Goal: Task Accomplishment & Management: Use online tool/utility

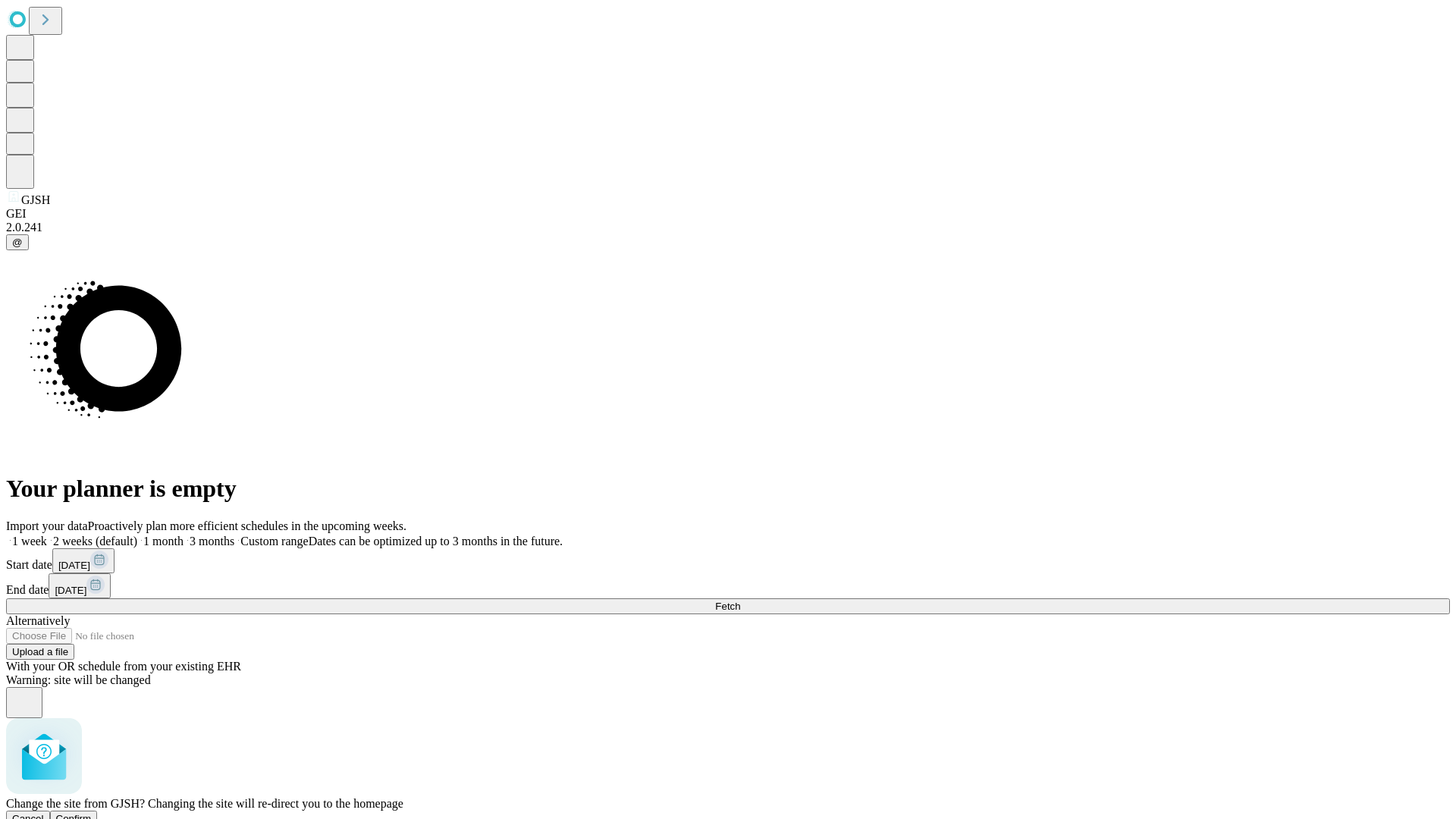
click at [92, 813] on span "Confirm" at bounding box center [74, 818] width 36 height 12
click at [47, 535] on label "1 week" at bounding box center [27, 541] width 41 height 12
click at [740, 601] on span "Fetch" at bounding box center [727, 606] width 25 height 12
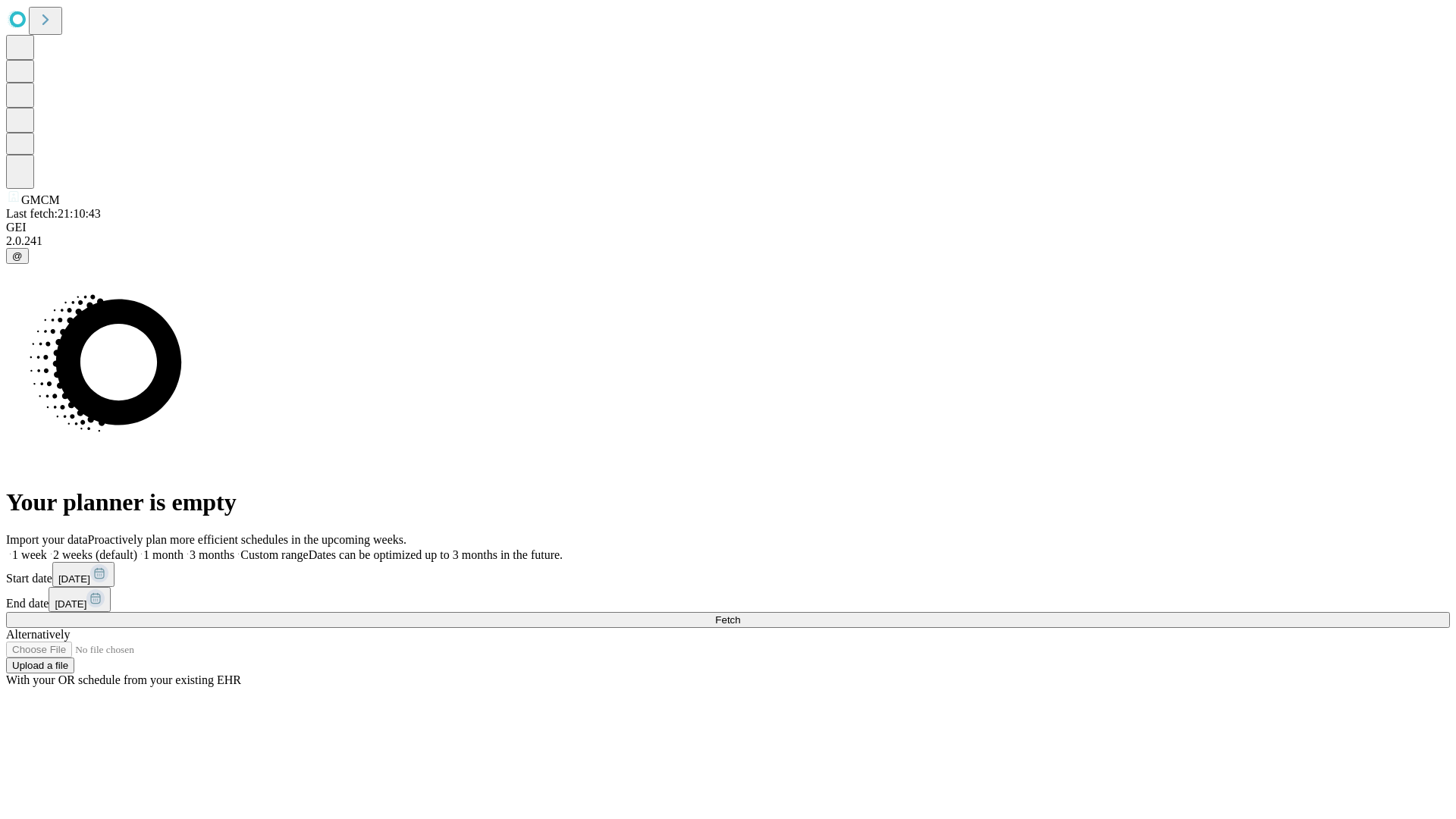
click at [740, 614] on span "Fetch" at bounding box center [727, 620] width 25 height 12
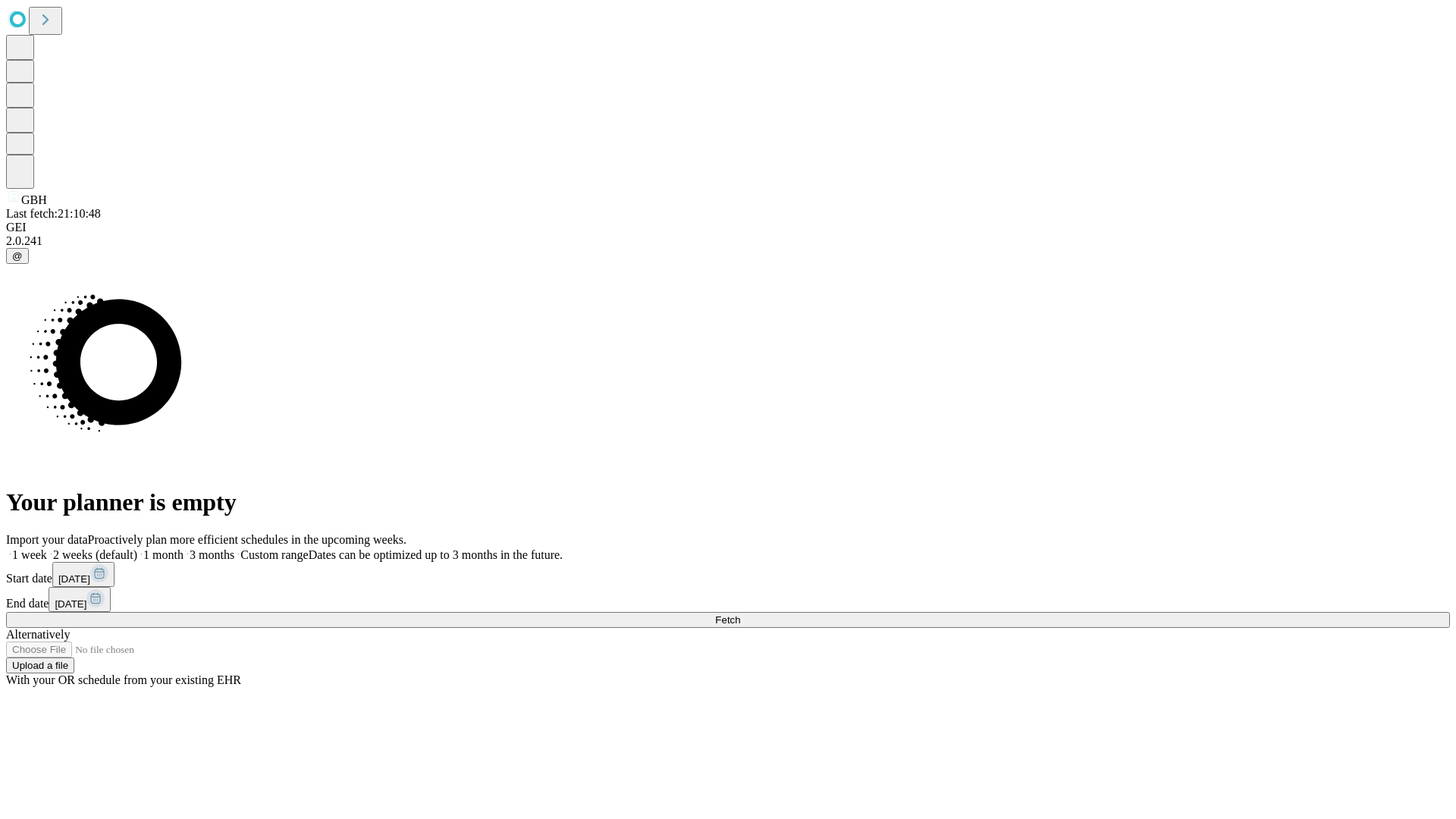
click at [47, 548] on label "1 week" at bounding box center [27, 555] width 41 height 12
click at [740, 614] on span "Fetch" at bounding box center [727, 620] width 25 height 12
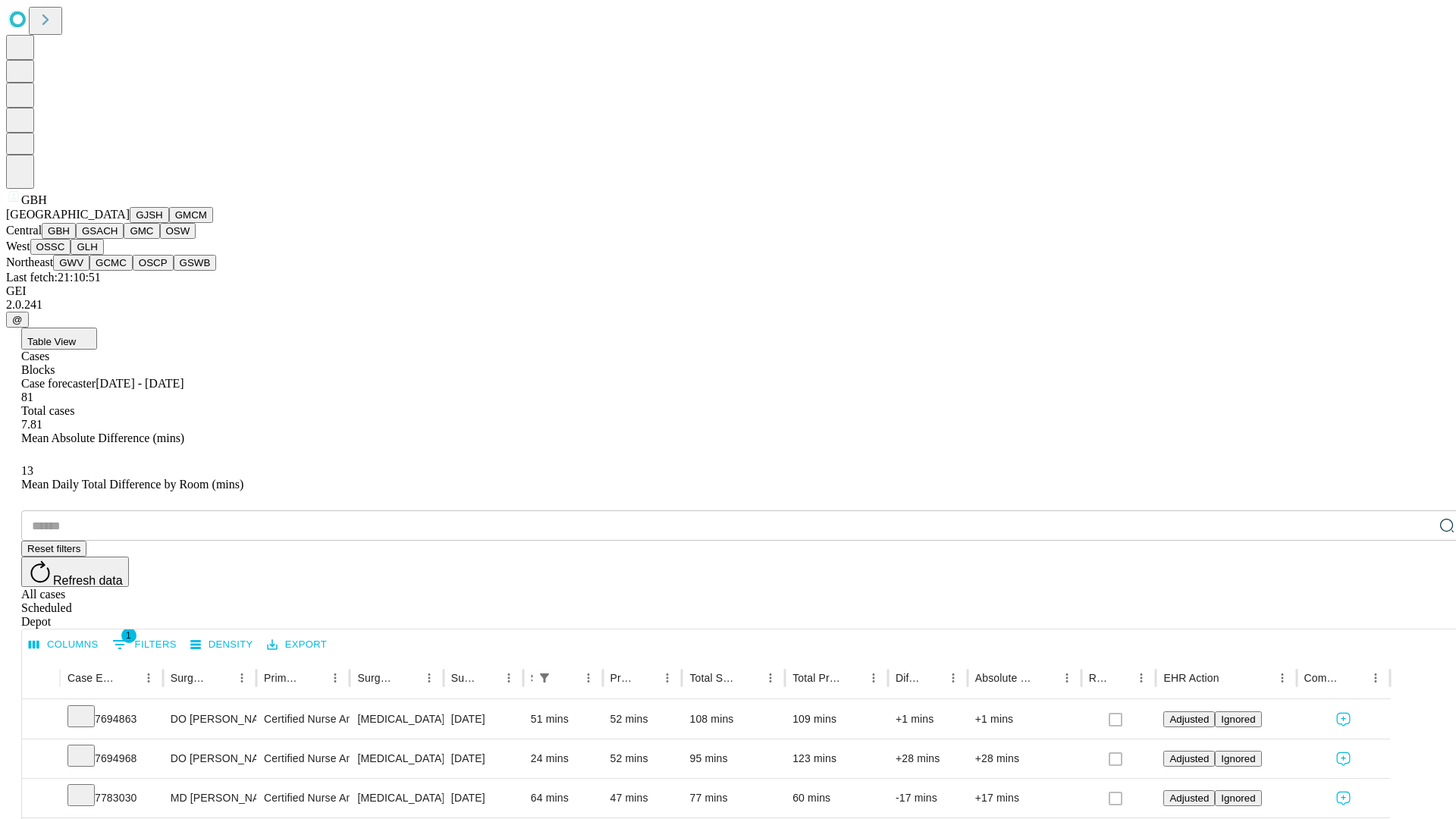
click at [117, 239] on button "GSACH" at bounding box center [100, 231] width 48 height 16
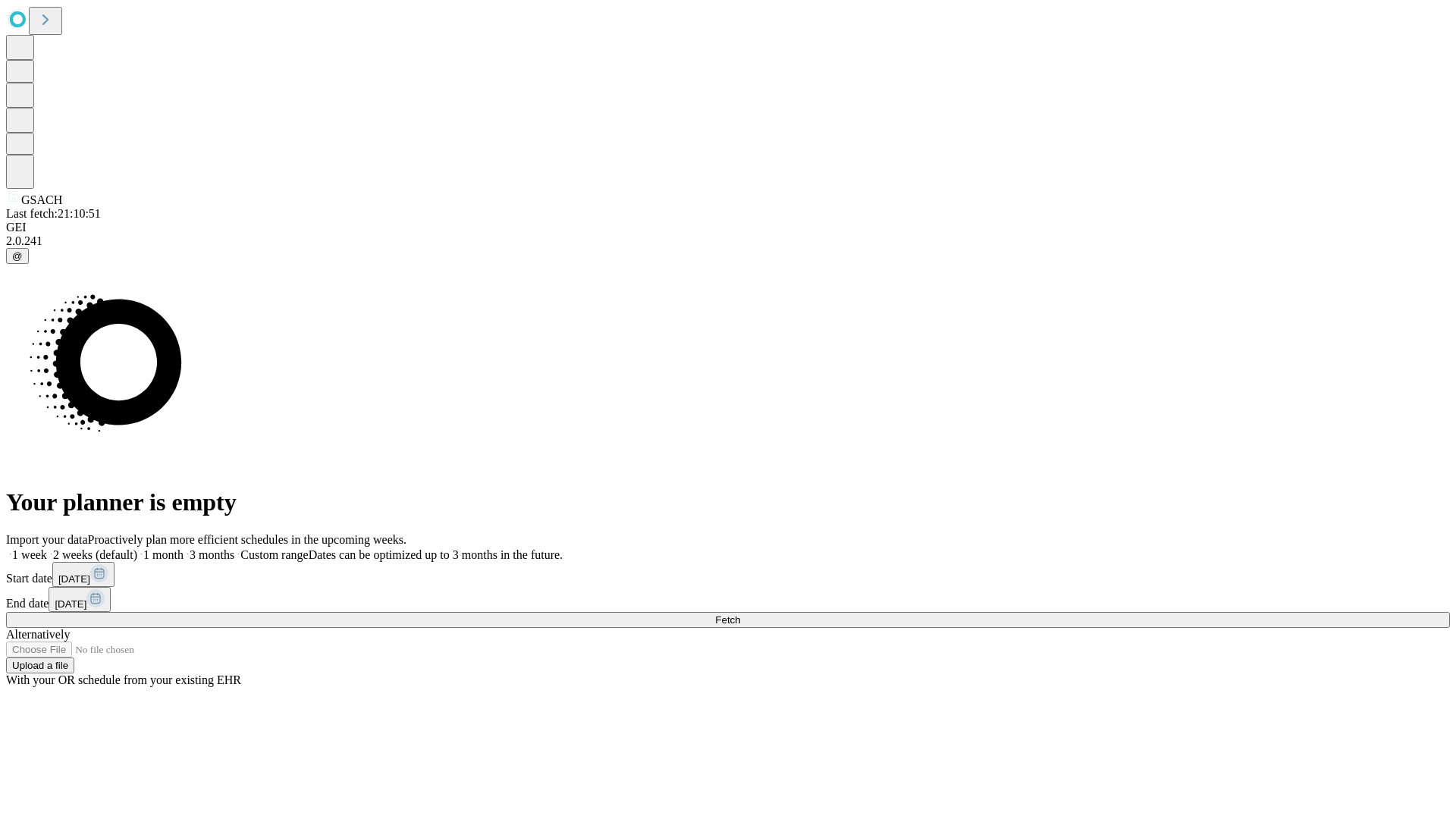
click at [47, 548] on label "1 week" at bounding box center [27, 555] width 41 height 12
click at [740, 614] on span "Fetch" at bounding box center [727, 620] width 25 height 12
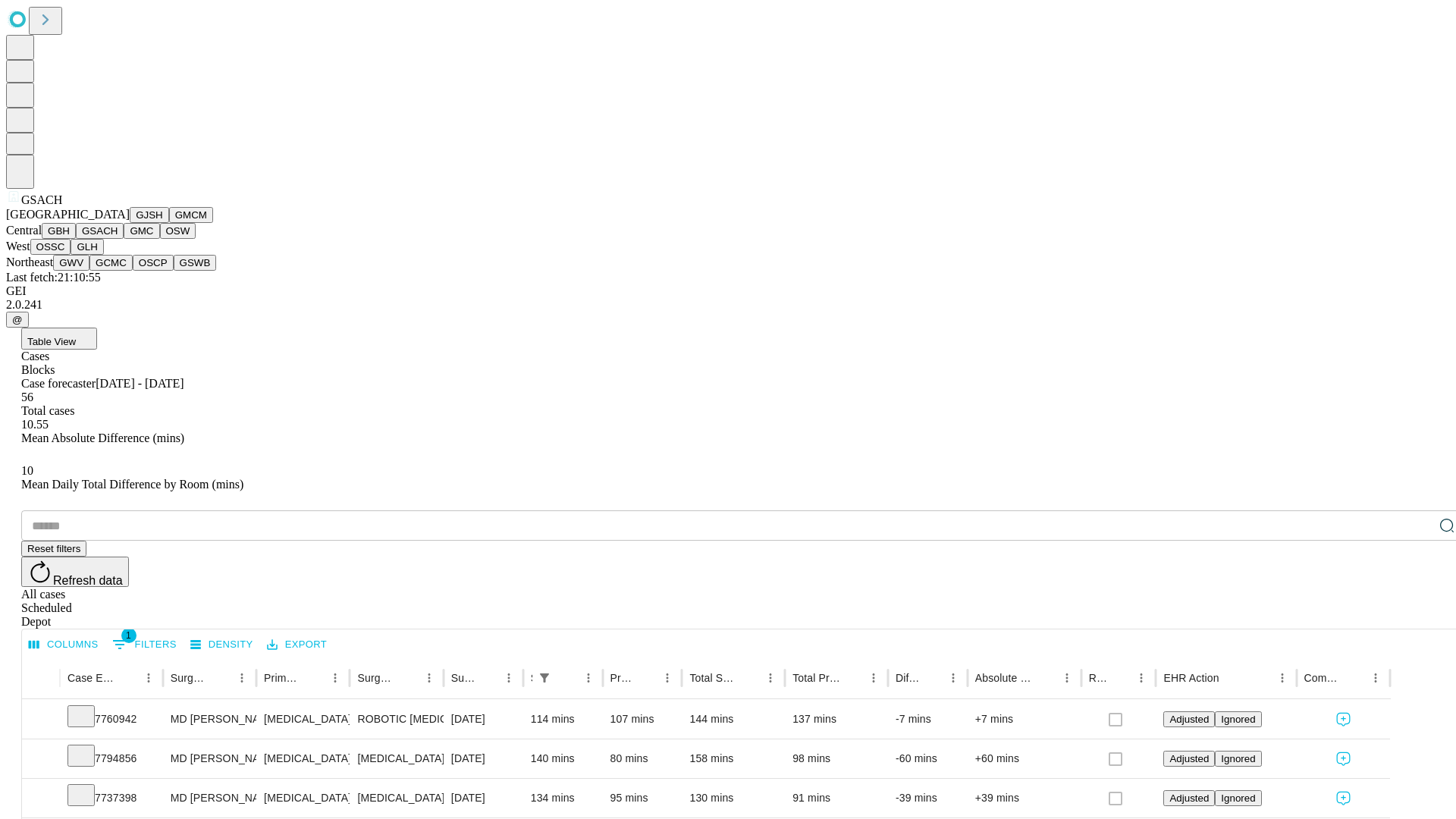
click at [124, 239] on button "GMC" at bounding box center [142, 231] width 36 height 16
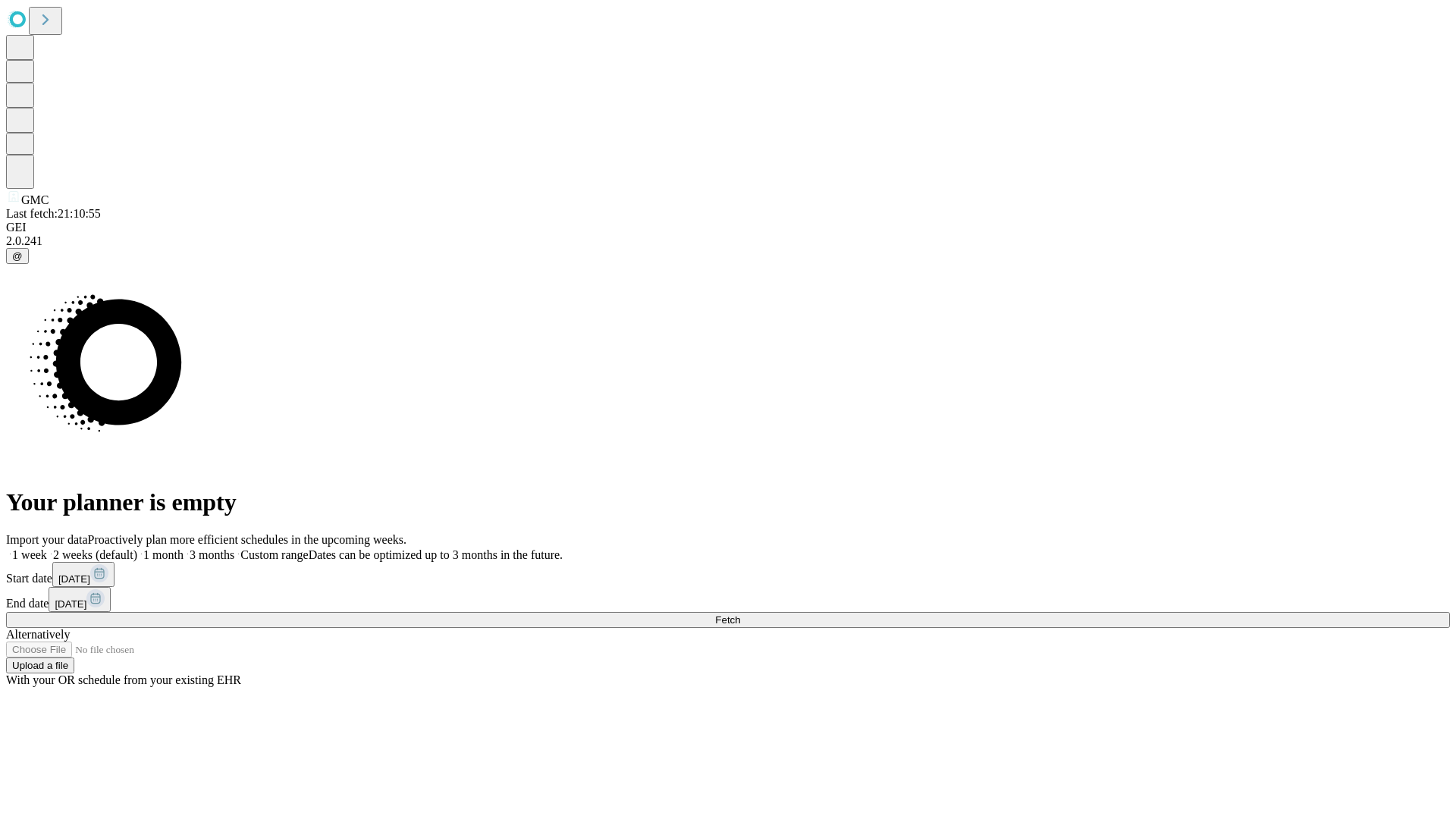
click at [47, 548] on label "1 week" at bounding box center [27, 555] width 41 height 12
click at [740, 614] on span "Fetch" at bounding box center [727, 620] width 25 height 12
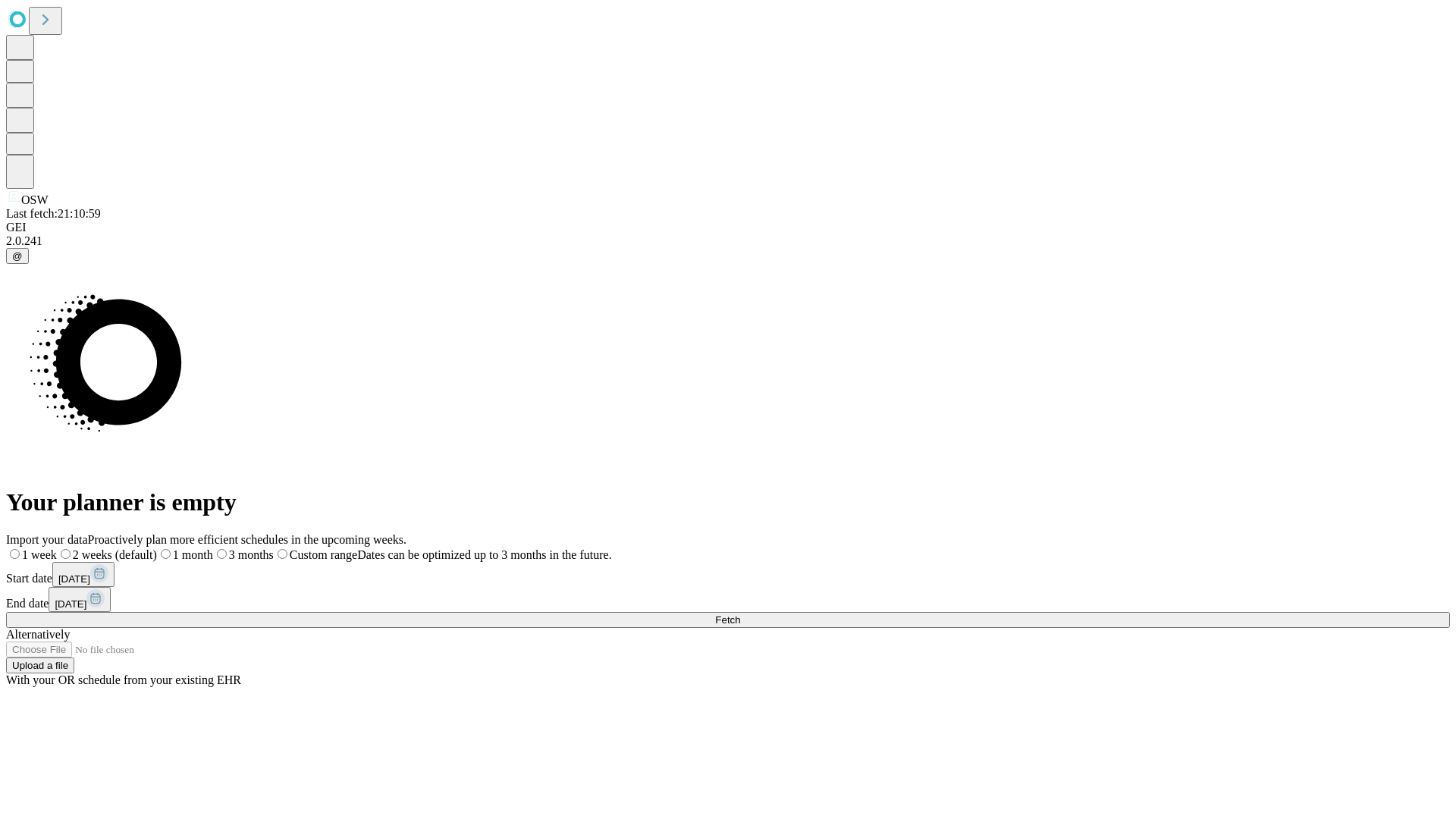
click at [57, 548] on label "1 week" at bounding box center [31, 555] width 51 height 12
click at [740, 614] on span "Fetch" at bounding box center [727, 620] width 25 height 12
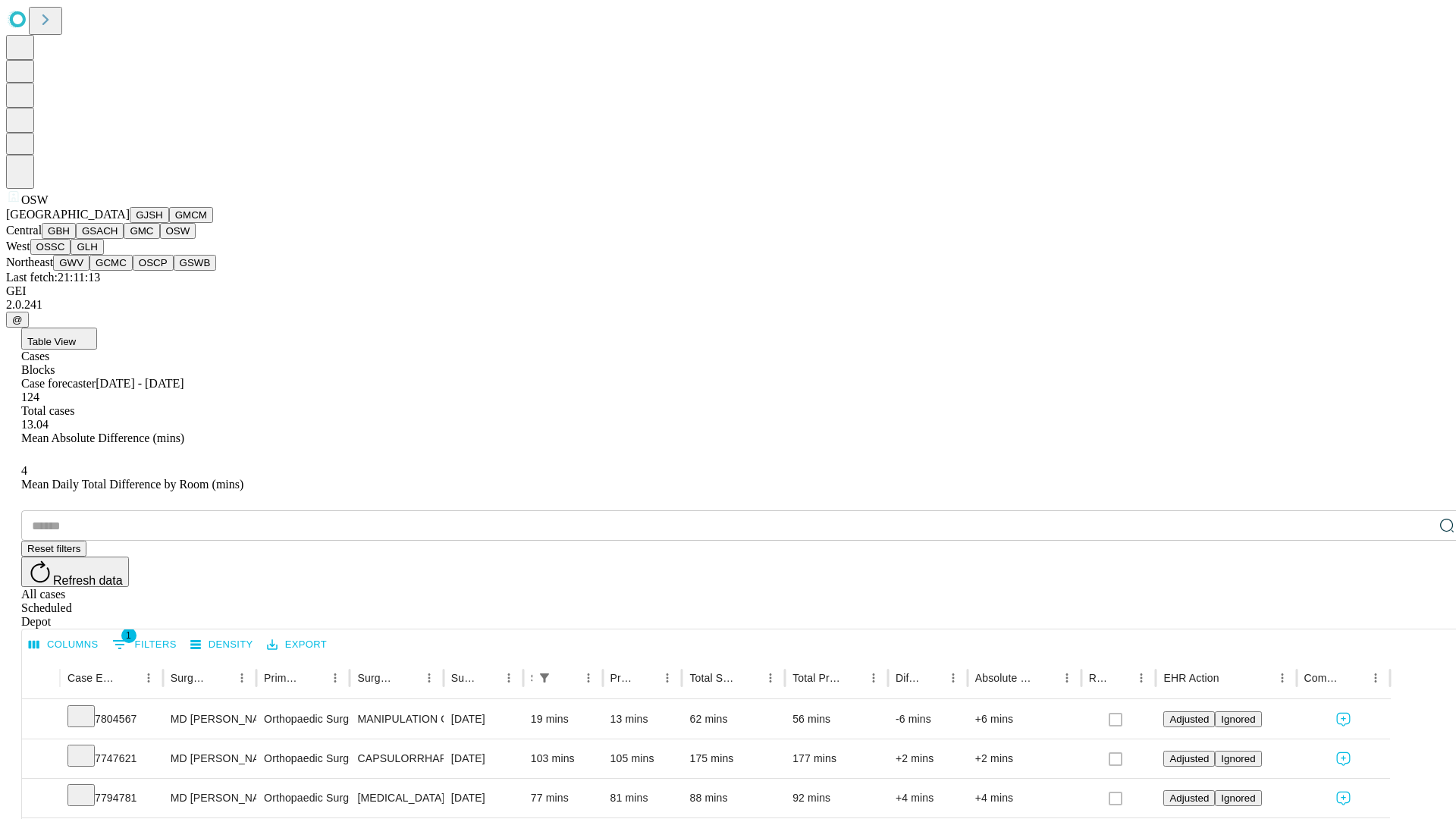
click at [71, 255] on button "OSSC" at bounding box center [51, 247] width 41 height 16
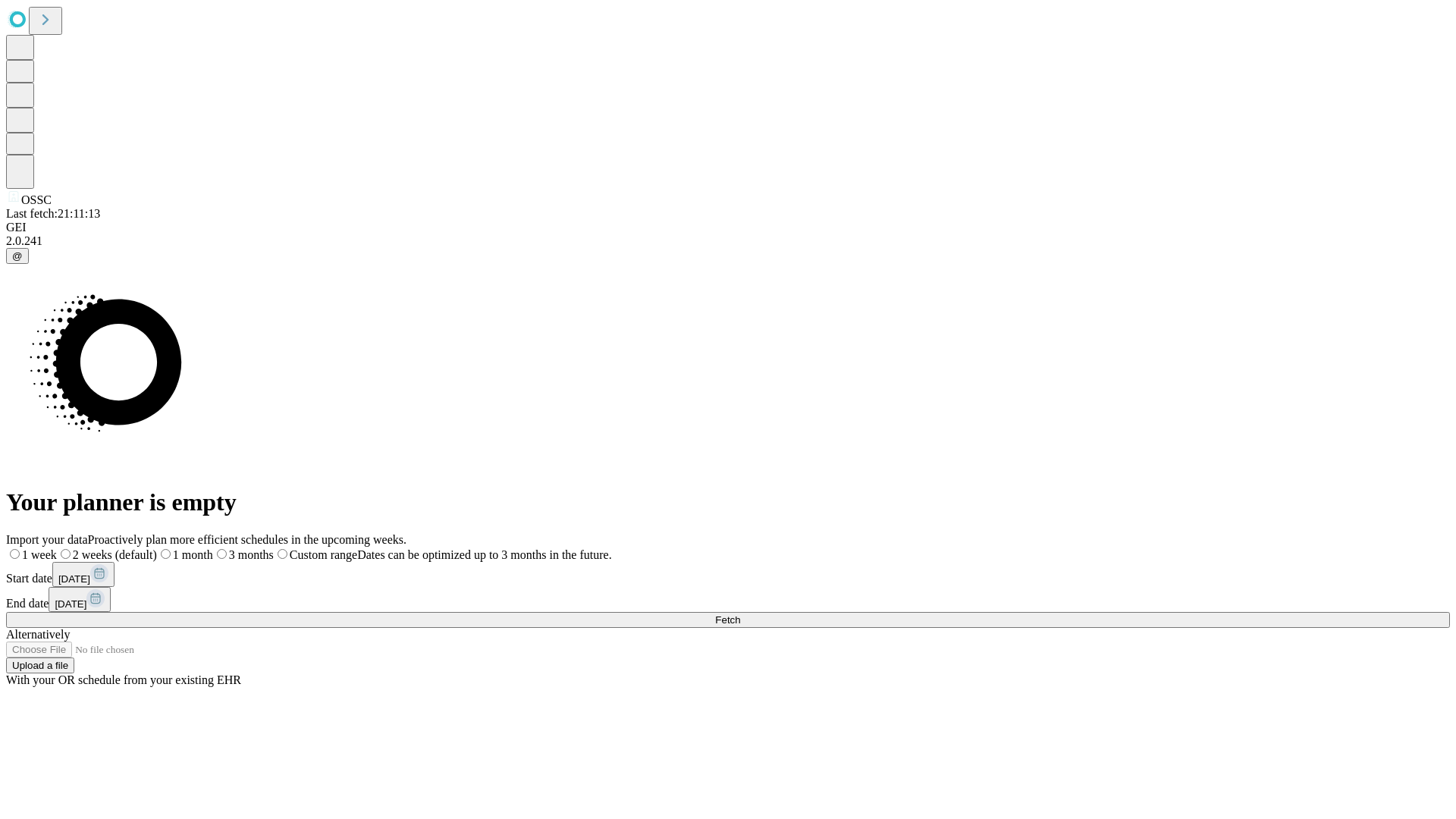
click at [57, 548] on label "1 week" at bounding box center [31, 555] width 51 height 12
click at [740, 614] on span "Fetch" at bounding box center [727, 620] width 25 height 12
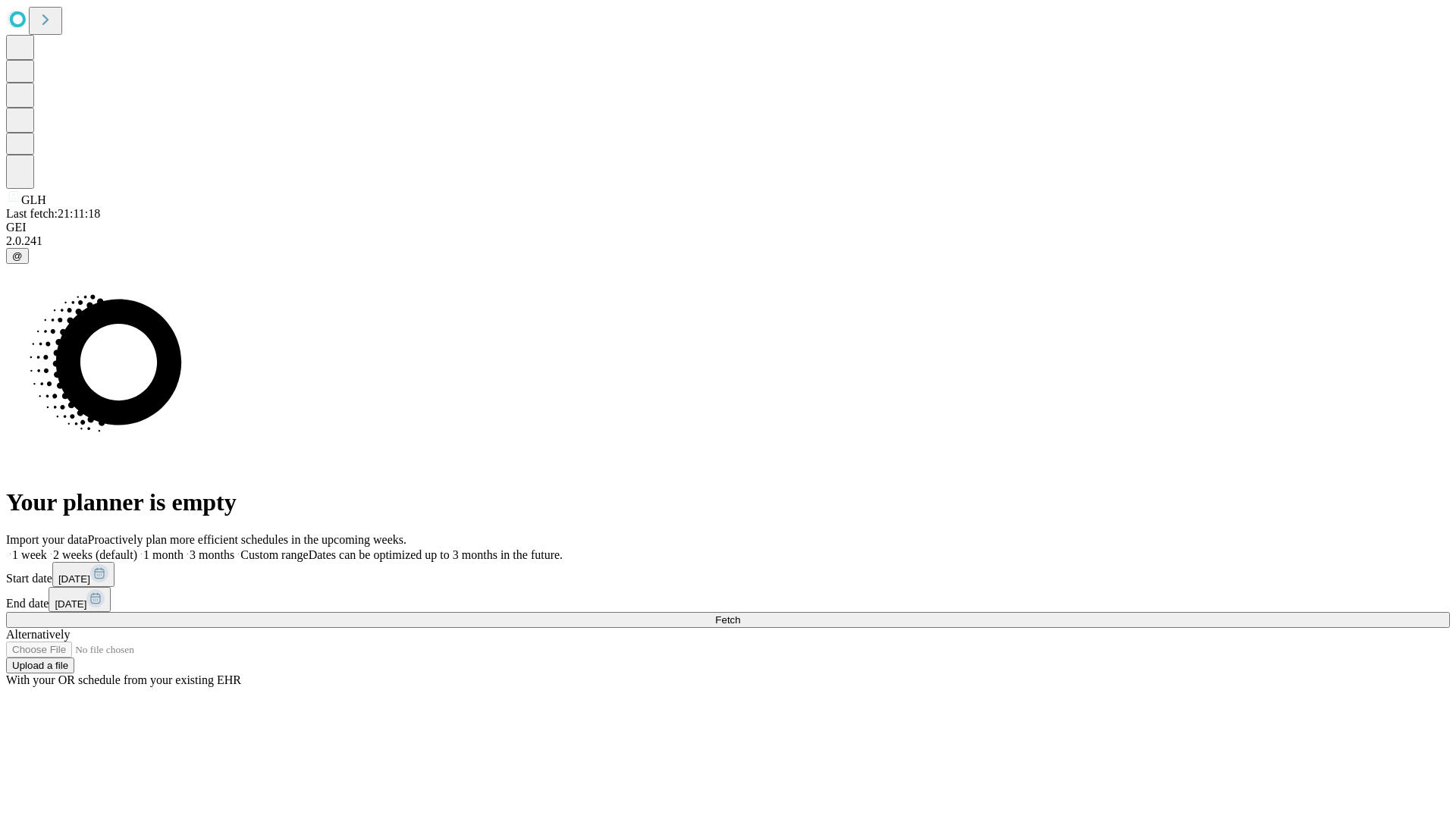
click at [740, 614] on span "Fetch" at bounding box center [727, 620] width 25 height 12
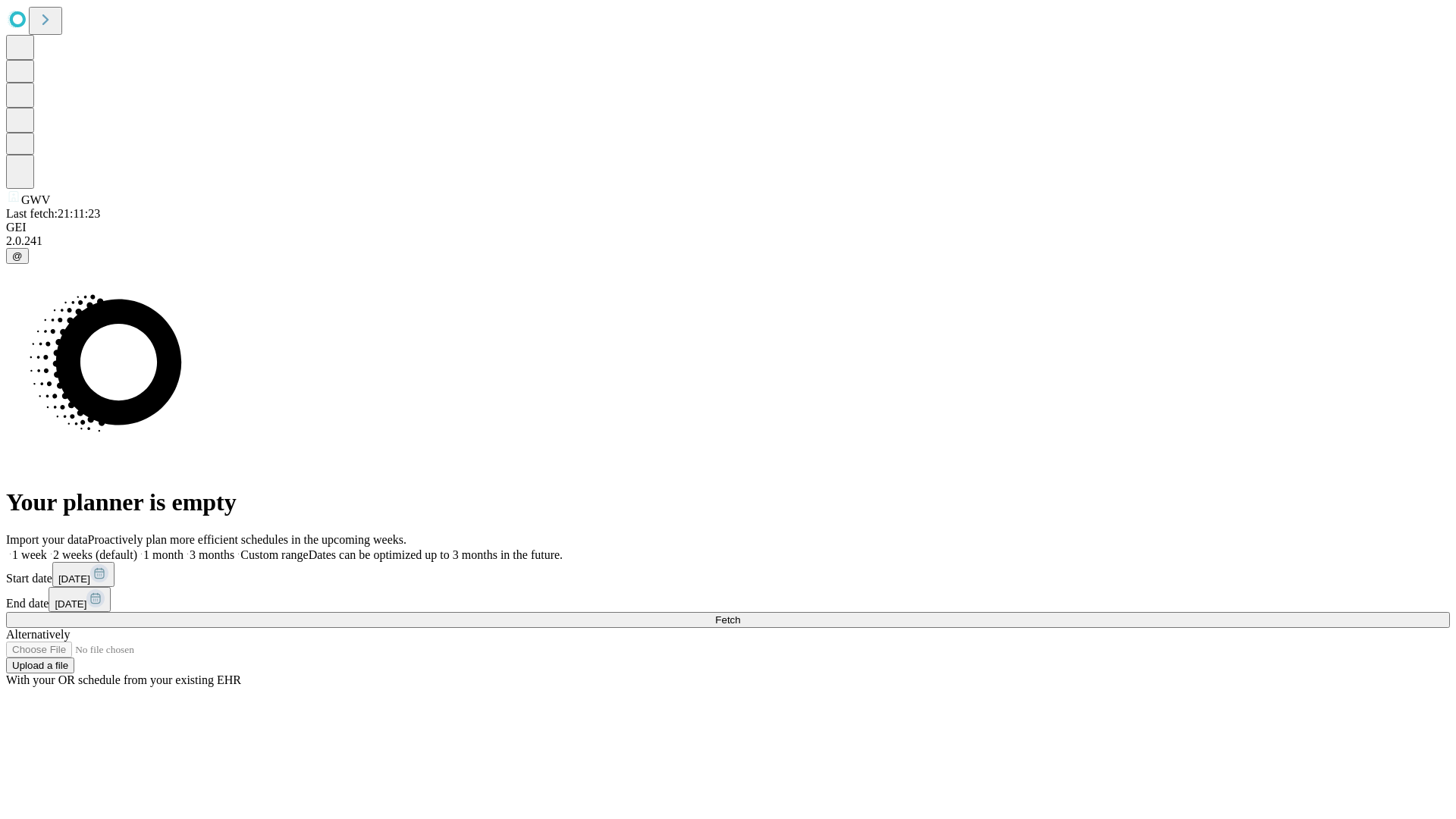
click at [47, 548] on label "1 week" at bounding box center [27, 555] width 41 height 12
click at [740, 614] on span "Fetch" at bounding box center [727, 620] width 25 height 12
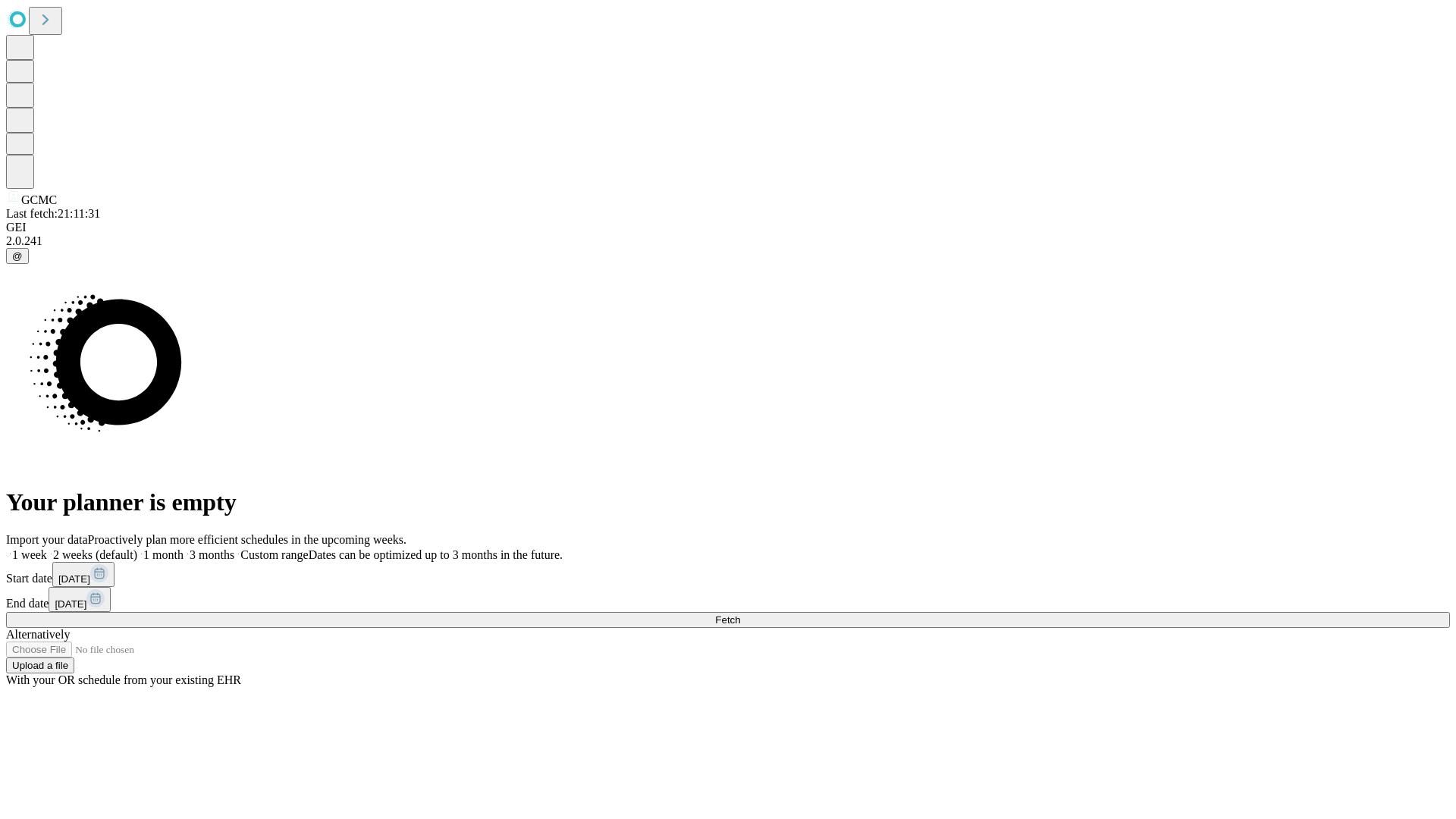
click at [740, 614] on span "Fetch" at bounding box center [727, 620] width 25 height 12
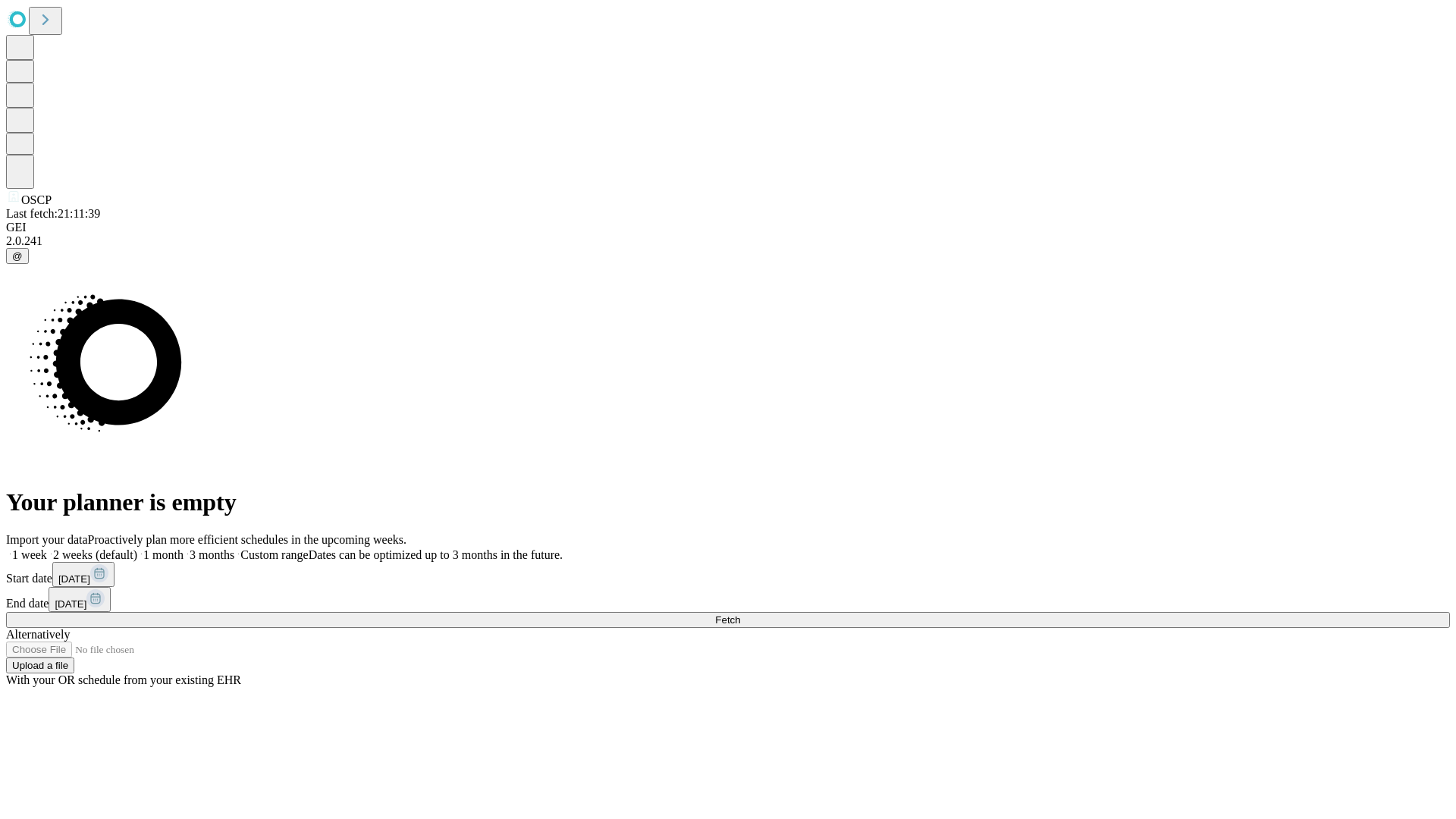
click at [47, 548] on label "1 week" at bounding box center [27, 555] width 41 height 12
click at [740, 614] on span "Fetch" at bounding box center [727, 620] width 25 height 12
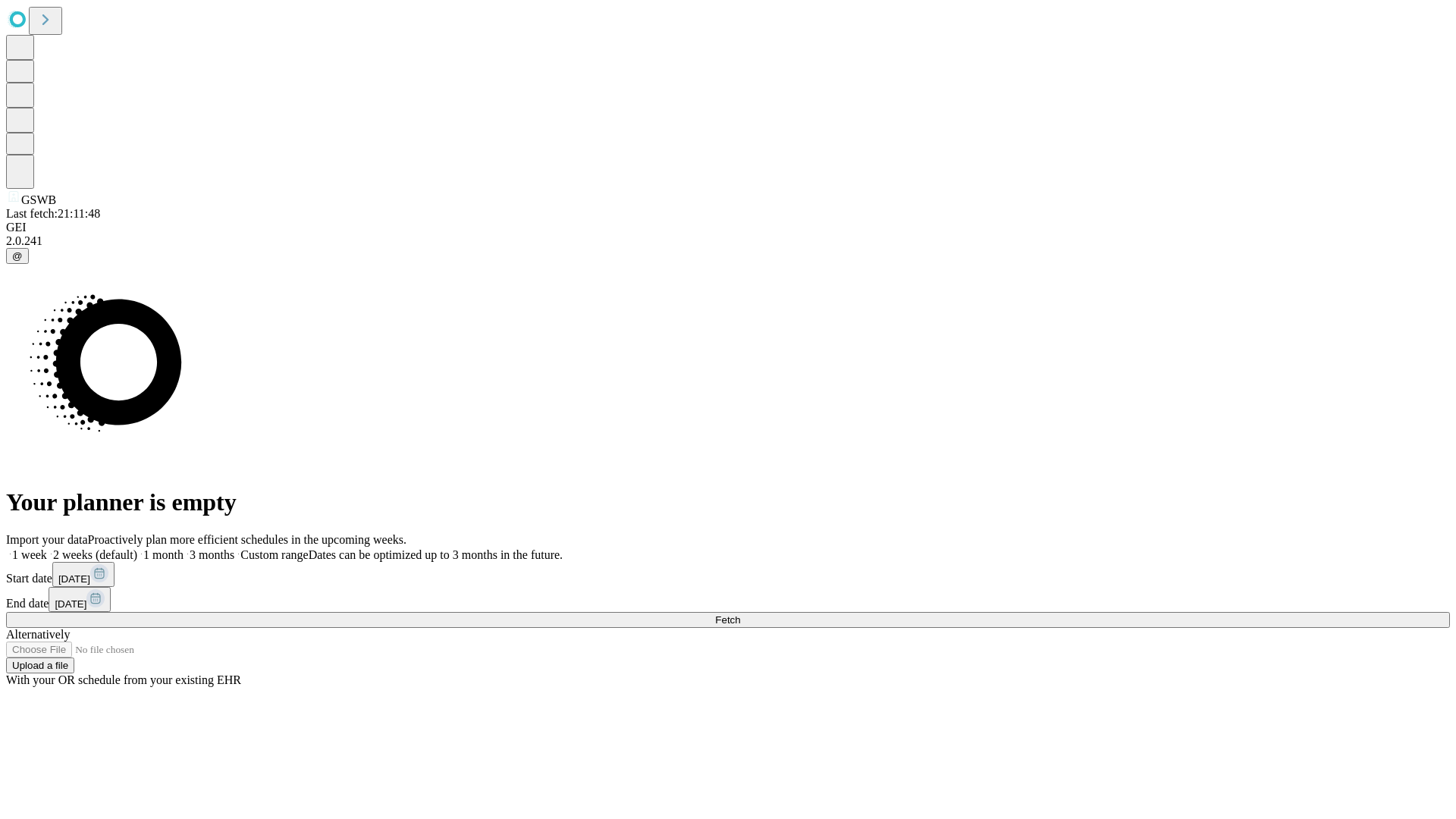
click at [47, 548] on label "1 week" at bounding box center [27, 555] width 41 height 12
click at [740, 614] on span "Fetch" at bounding box center [727, 620] width 25 height 12
